Goal: Consume media (video, audio)

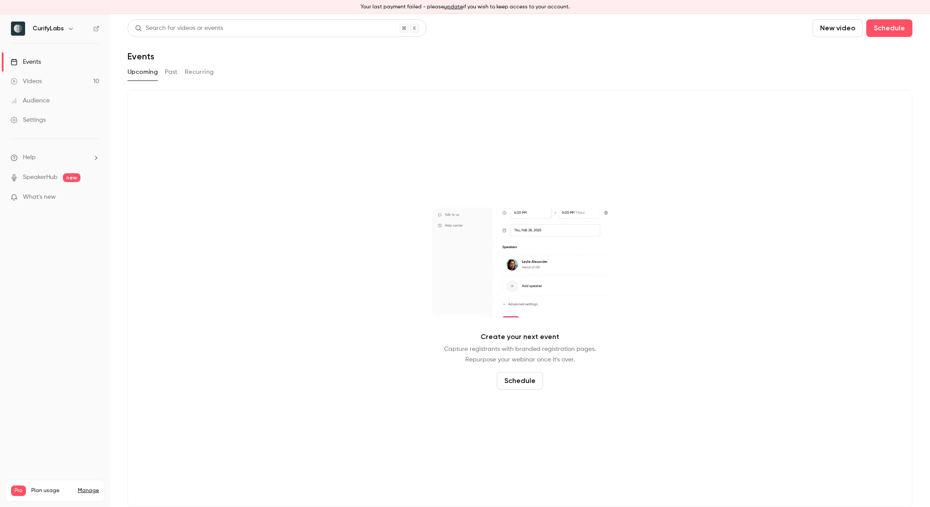
click at [168, 69] on button "Past" at bounding box center [171, 72] width 13 height 14
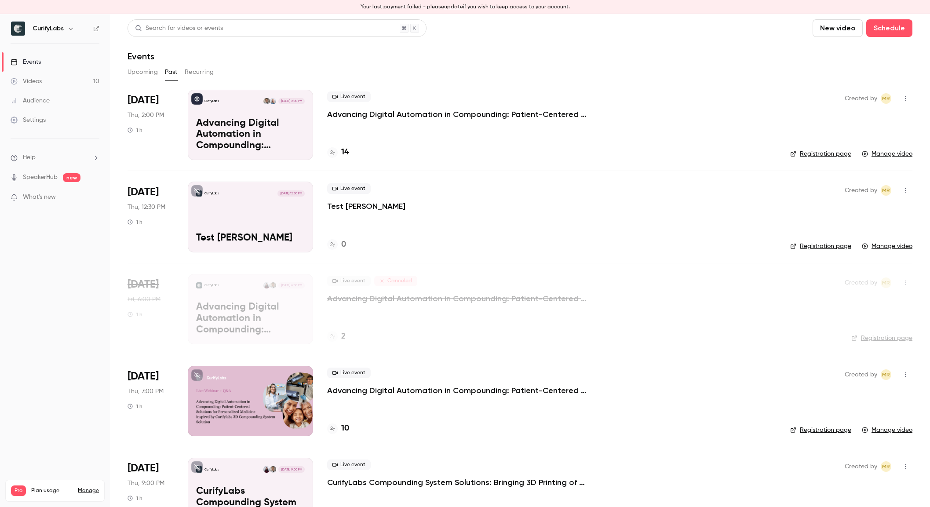
click at [522, 113] on p "Advancing Digital Automation in Compounding: Patient-Centered Solutions for Per…" at bounding box center [459, 114] width 264 height 11
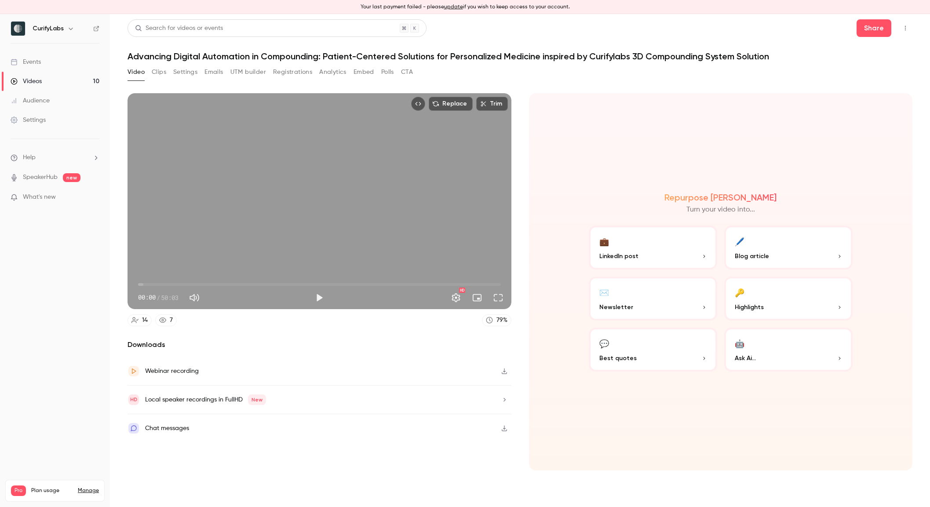
click at [275, 374] on div "Webinar recording" at bounding box center [320, 371] width 384 height 29
click at [322, 297] on button "Play" at bounding box center [319, 298] width 18 height 18
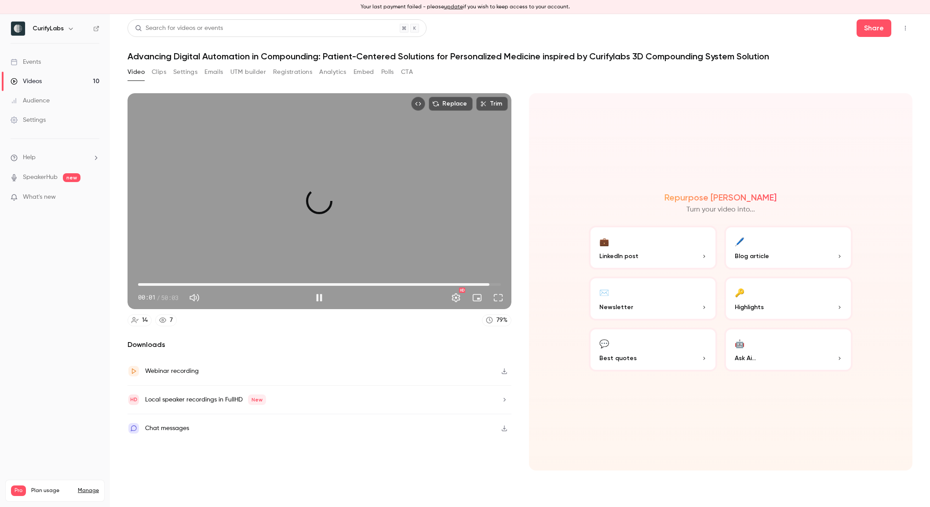
drag, startPoint x: 457, startPoint y: 283, endPoint x: 523, endPoint y: 283, distance: 65.5
click at [523, 283] on section "Replace Trim 48:30 00:01 / 50:03 HD 14 7 79 % Downloads Webinar recording Local…" at bounding box center [520, 296] width 785 height 406
drag, startPoint x: 499, startPoint y: 285, endPoint x: 494, endPoint y: 285, distance: 5.3
click at [498, 285] on span "49:51" at bounding box center [499, 284] width 3 height 3
click at [321, 300] on button "Play" at bounding box center [319, 298] width 18 height 18
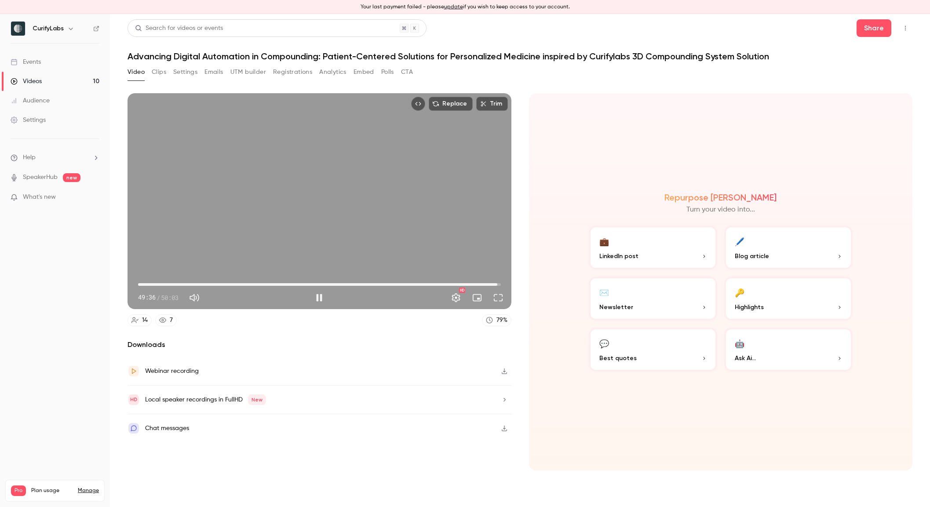
click at [497, 285] on span "49:36" at bounding box center [497, 284] width 3 height 3
click at [322, 300] on button "Pause" at bounding box center [319, 298] width 18 height 18
type input "******"
click at [904, 29] on icon "Top Bar Actions" at bounding box center [905, 28] width 7 height 6
click at [904, 29] on div at bounding box center [465, 253] width 930 height 507
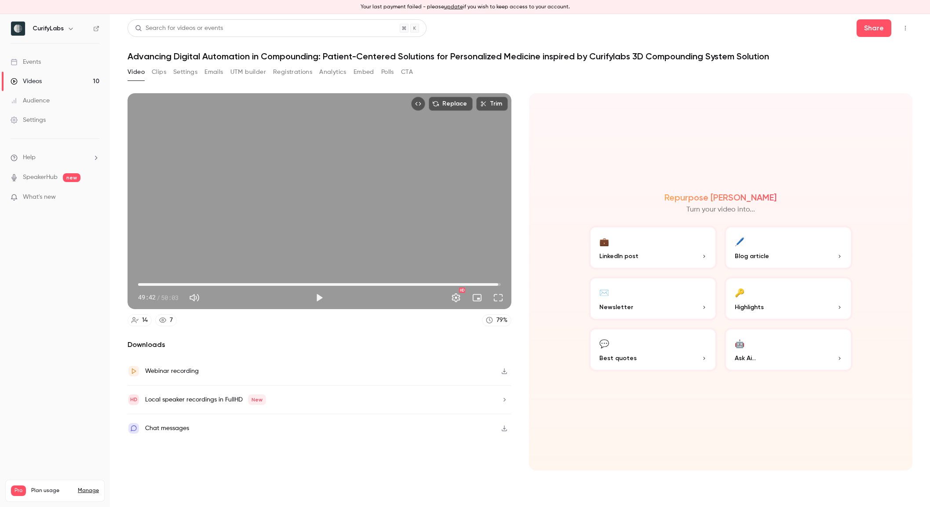
click at [29, 124] on div "Settings" at bounding box center [28, 120] width 35 height 9
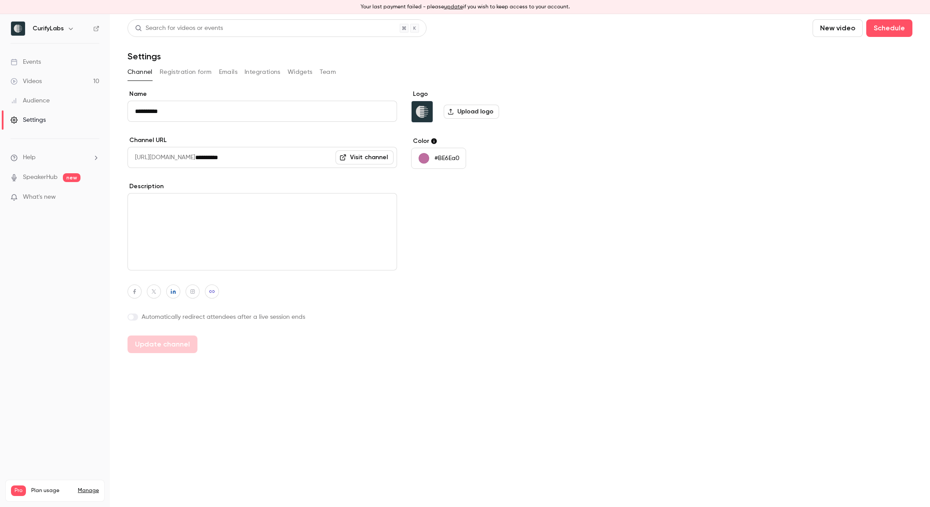
click at [374, 158] on link "Visit channel" at bounding box center [365, 157] width 58 height 14
